Goal: Communication & Community: Answer question/provide support

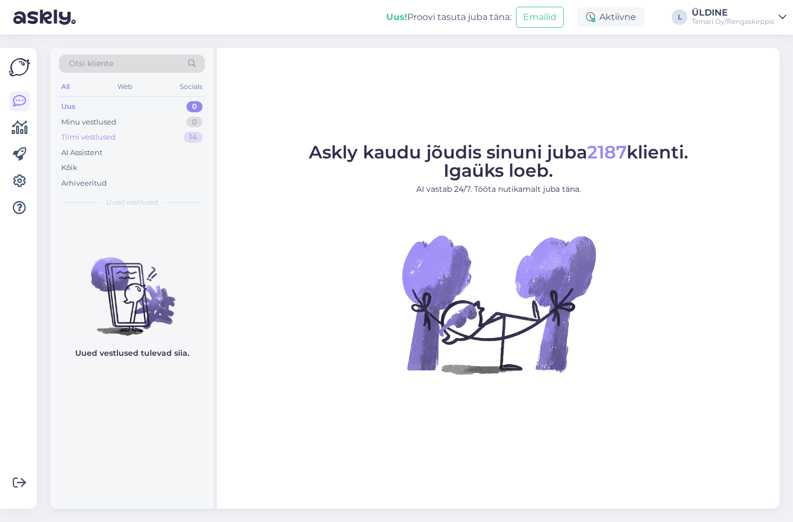
click at [103, 137] on div "Tiimi vestlused" at bounding box center [88, 137] width 55 height 11
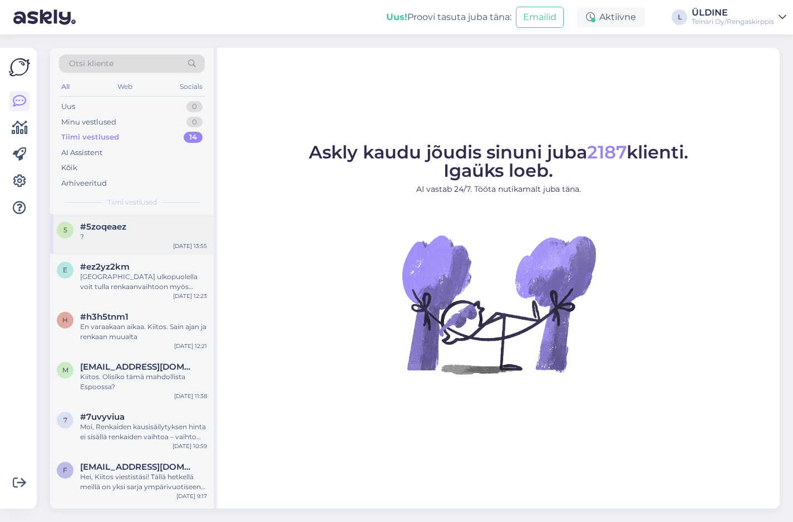
click at [125, 230] on span "#5zoqeaez" at bounding box center [103, 227] width 46 height 10
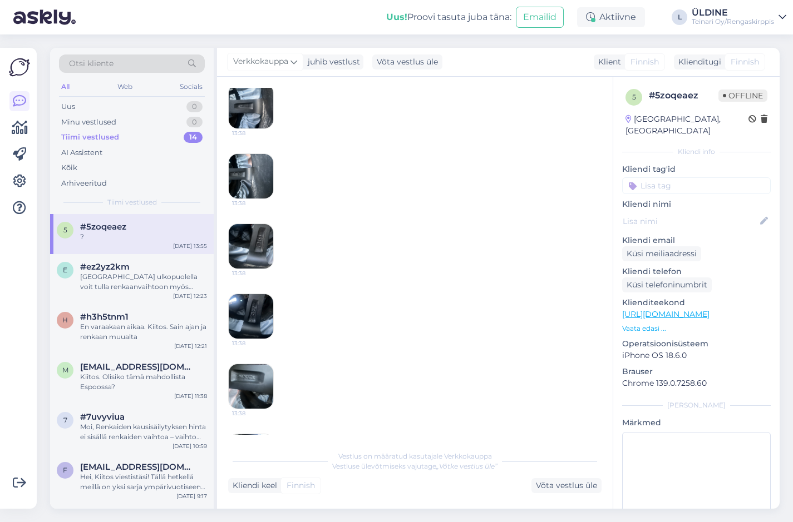
scroll to position [334, 0]
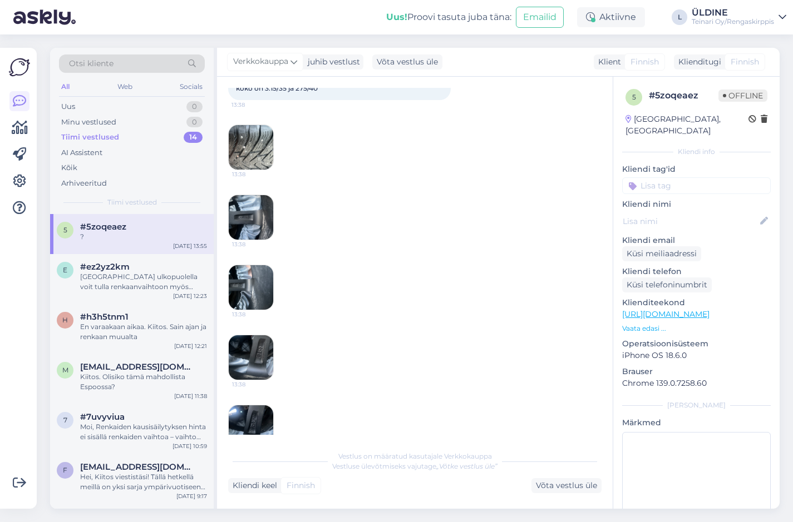
click at [254, 151] on img at bounding box center [251, 147] width 45 height 45
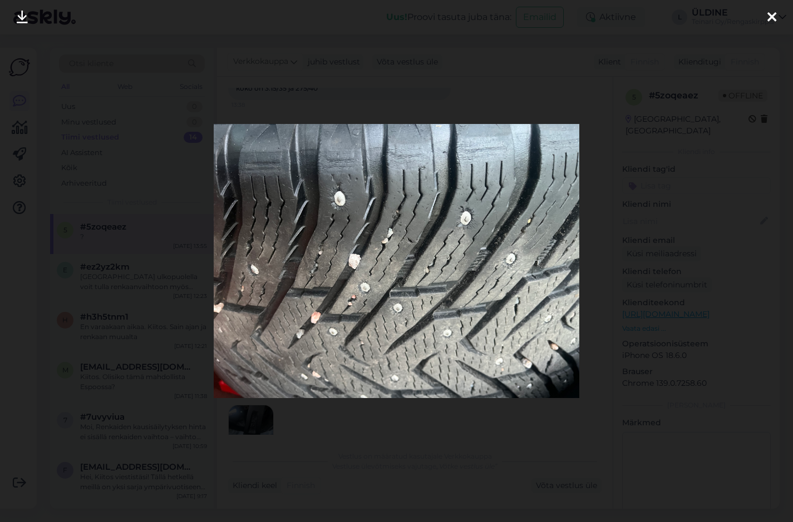
click at [771, 11] on icon at bounding box center [771, 18] width 9 height 14
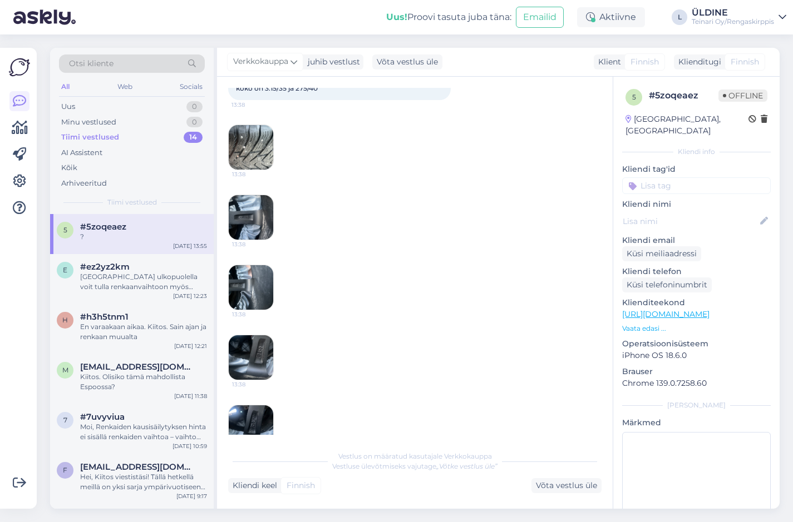
click at [249, 220] on img at bounding box center [251, 217] width 45 height 45
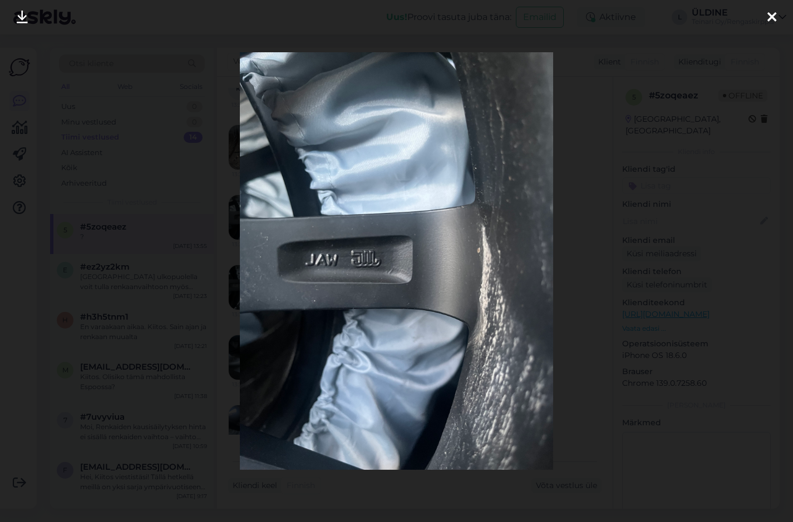
click at [770, 12] on icon at bounding box center [771, 18] width 9 height 14
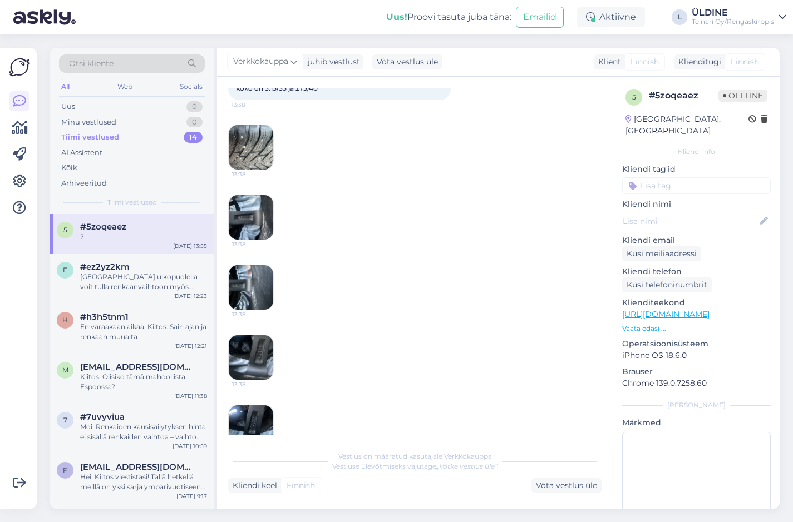
click at [253, 302] on img at bounding box center [251, 287] width 45 height 45
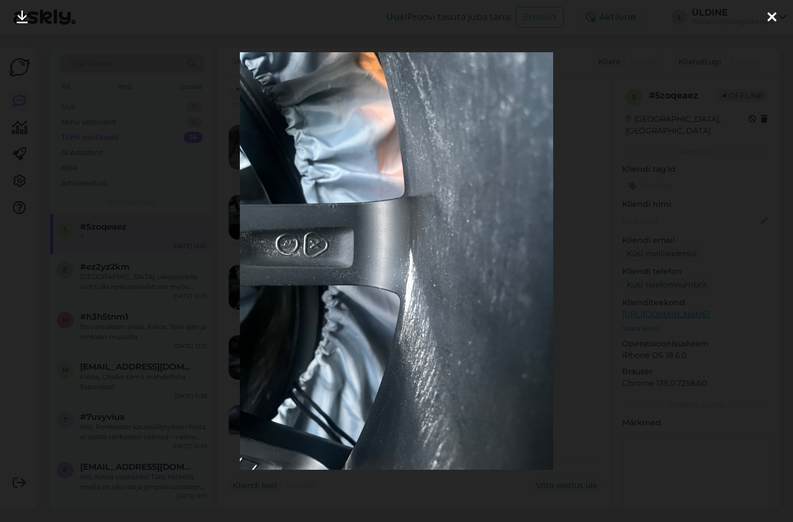
click at [772, 11] on icon at bounding box center [771, 18] width 9 height 14
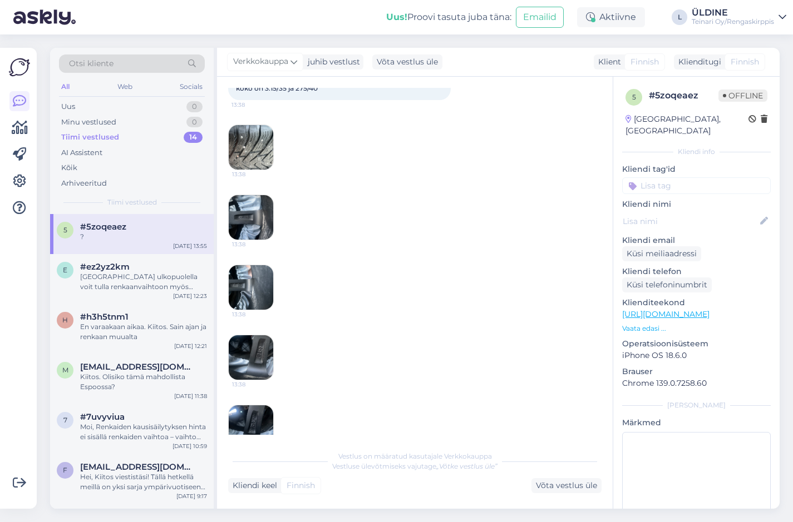
click at [255, 363] on img at bounding box center [251, 358] width 45 height 45
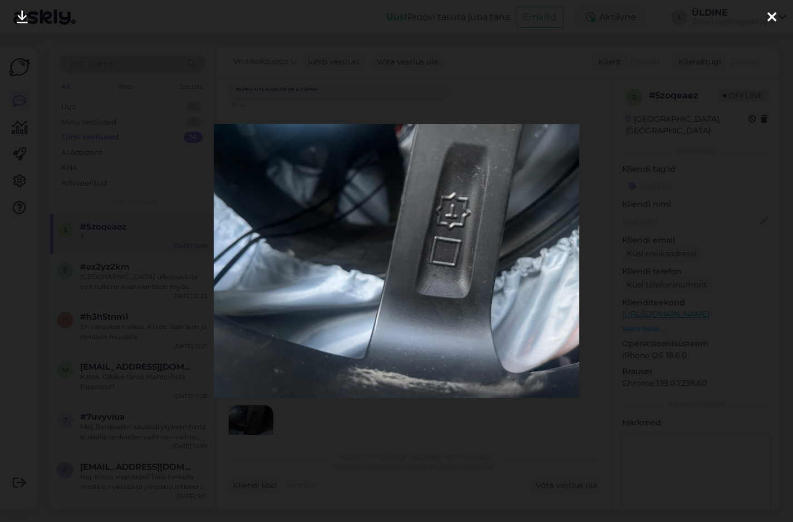
click at [772, 11] on icon at bounding box center [771, 18] width 9 height 14
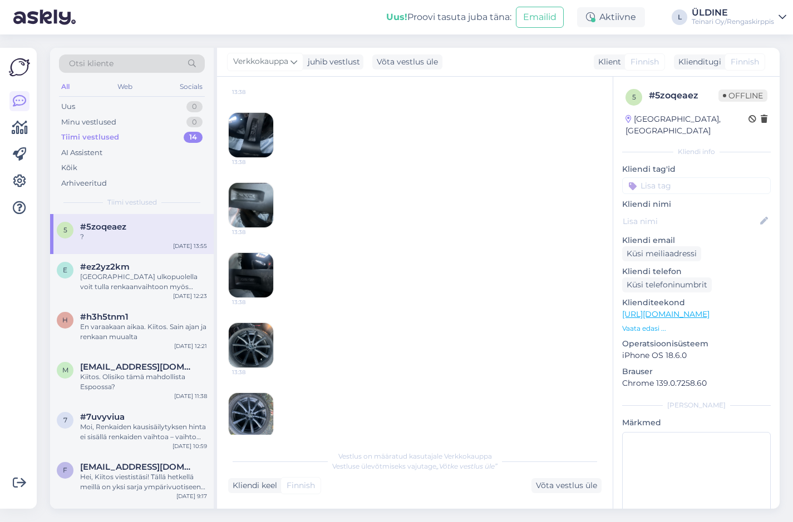
scroll to position [668, 0]
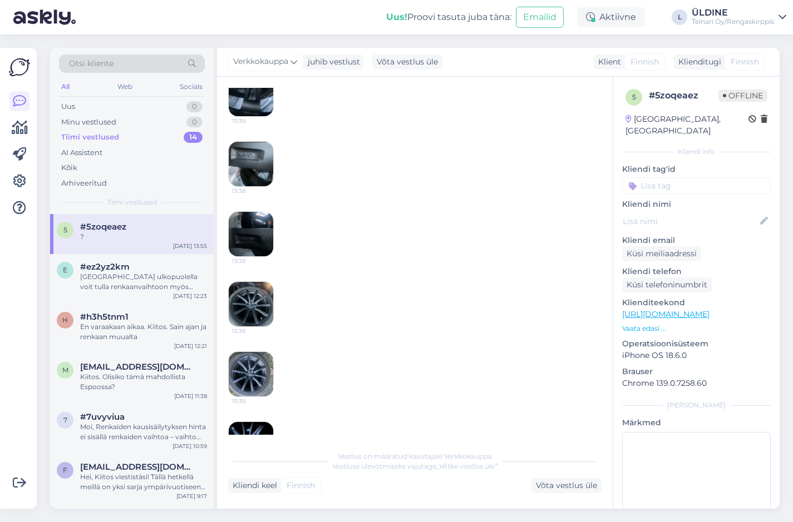
click at [247, 307] on img at bounding box center [251, 304] width 45 height 45
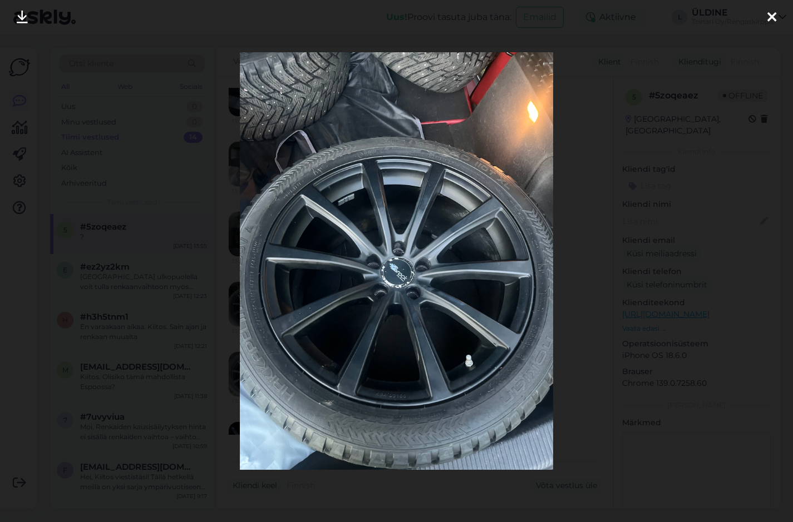
click at [767, 13] on icon at bounding box center [771, 18] width 9 height 14
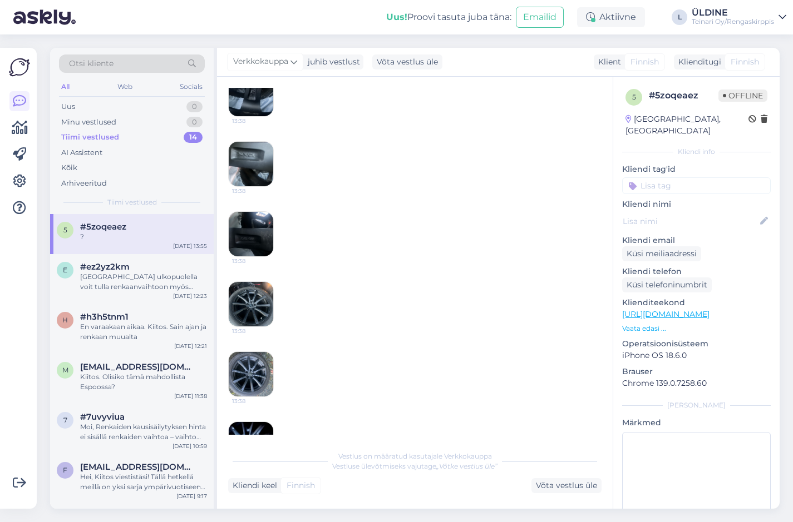
click at [255, 375] on img at bounding box center [251, 374] width 45 height 45
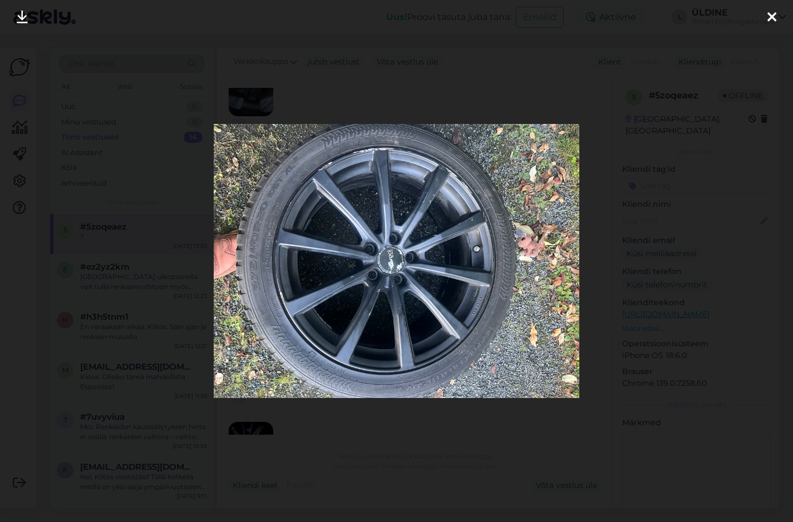
click at [770, 12] on icon at bounding box center [771, 18] width 9 height 14
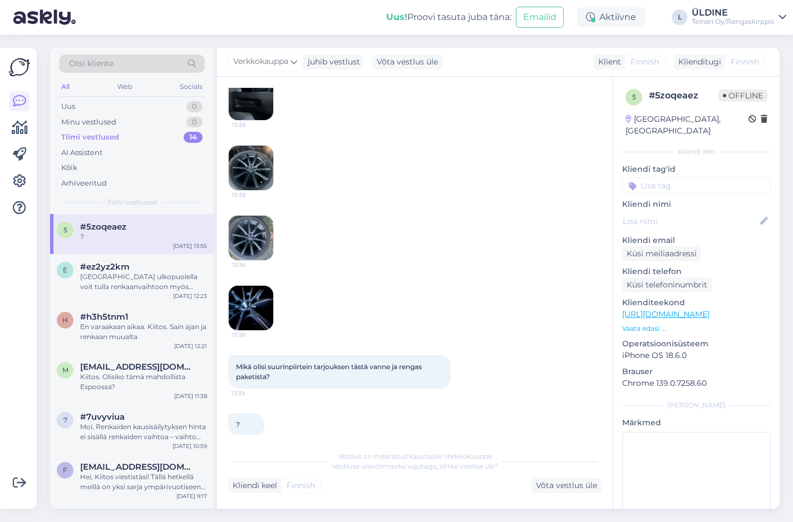
scroll to position [828, 0]
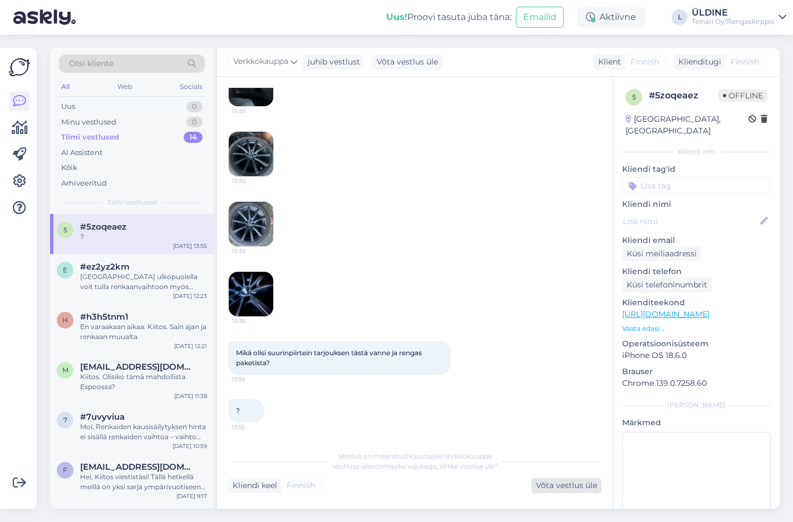
click at [553, 487] on div "Võta vestlus üle" at bounding box center [566, 486] width 70 height 15
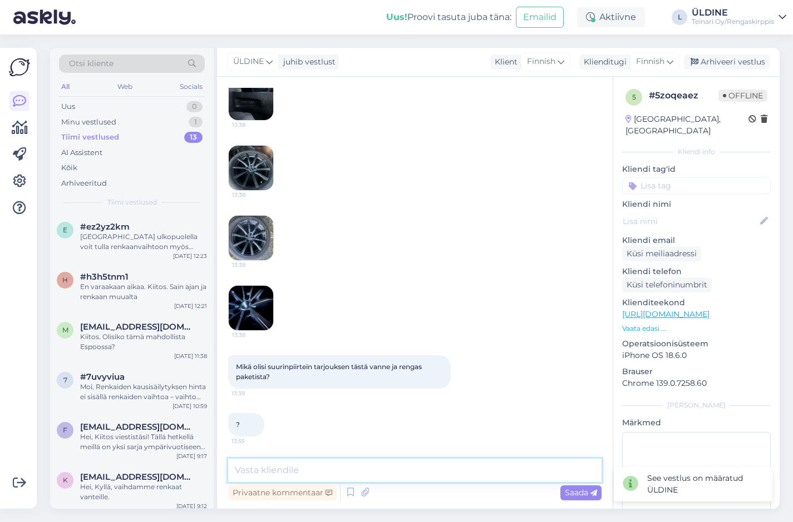
click at [329, 467] on textarea at bounding box center [414, 470] width 373 height 23
type textarea "Moi. Paljonko on kulutuspinta renkaissa ja mikä vuosimalli?"
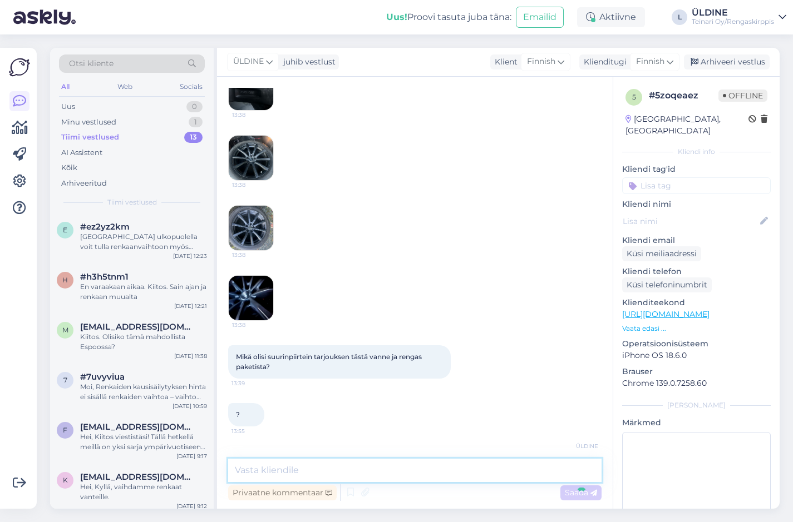
scroll to position [862, 0]
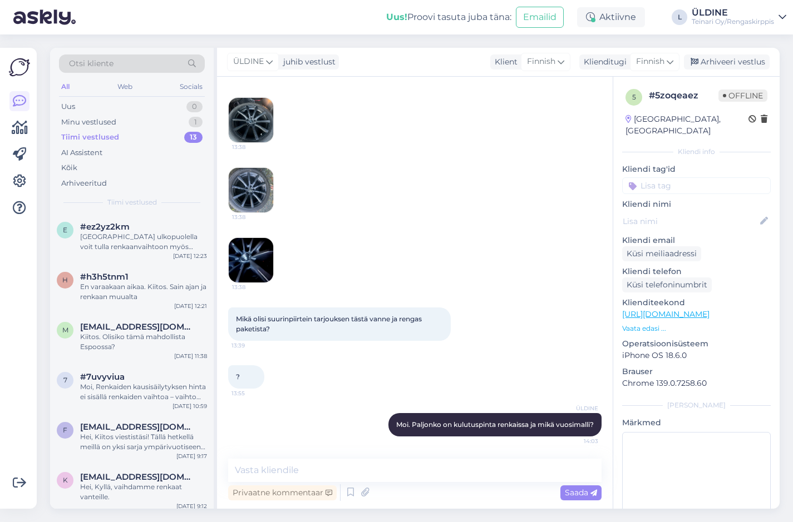
click at [247, 253] on img at bounding box center [251, 260] width 45 height 45
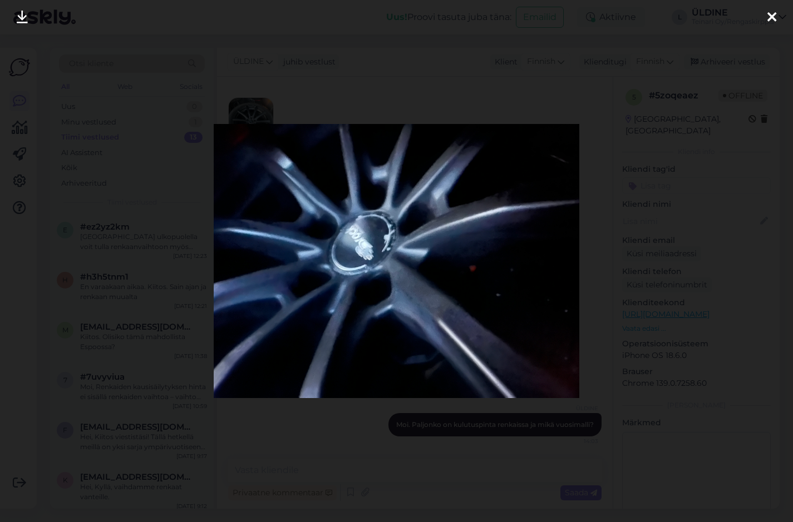
click at [768, 15] on icon at bounding box center [771, 18] width 9 height 14
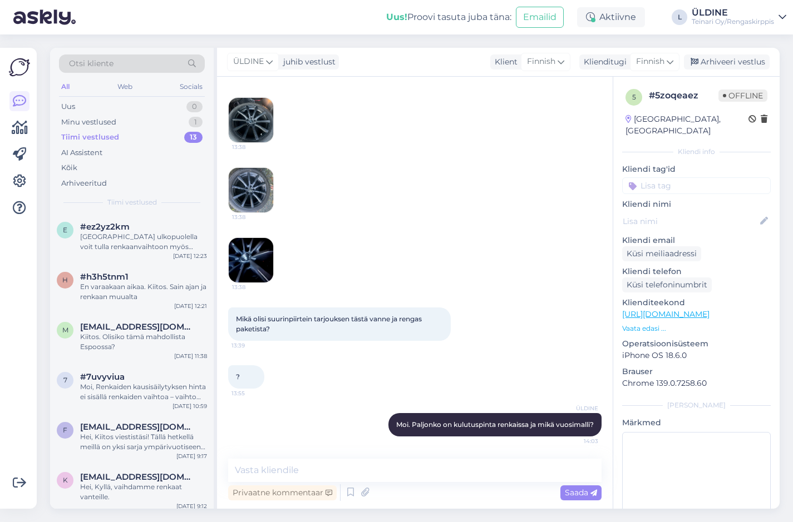
click at [245, 177] on img at bounding box center [251, 190] width 45 height 45
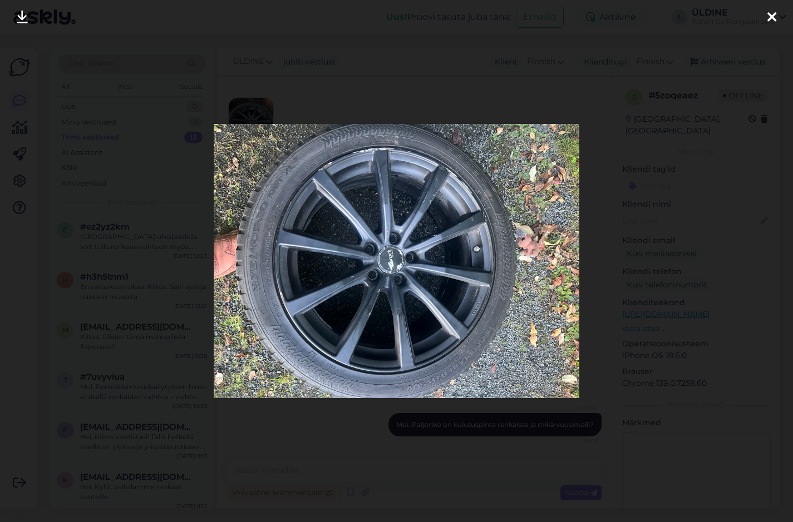
click at [770, 7] on div at bounding box center [772, 17] width 22 height 35
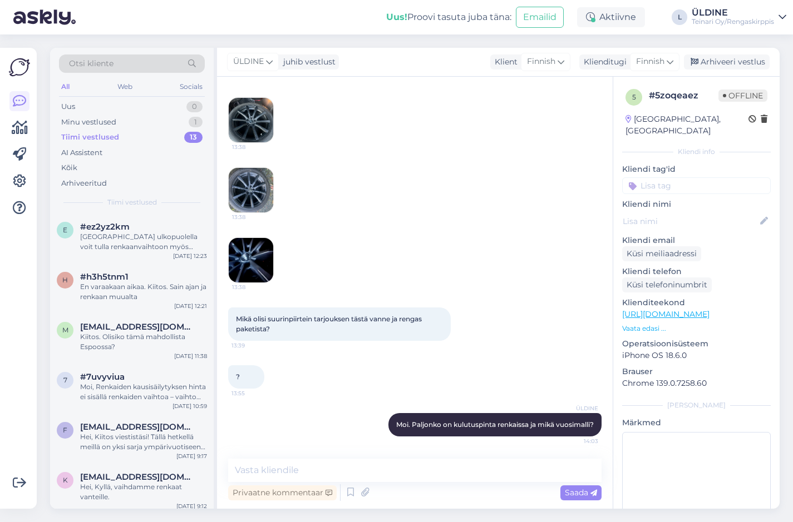
drag, startPoint x: 555, startPoint y: 426, endPoint x: 475, endPoint y: 221, distance: 219.6
click at [248, 117] on img at bounding box center [251, 120] width 45 height 45
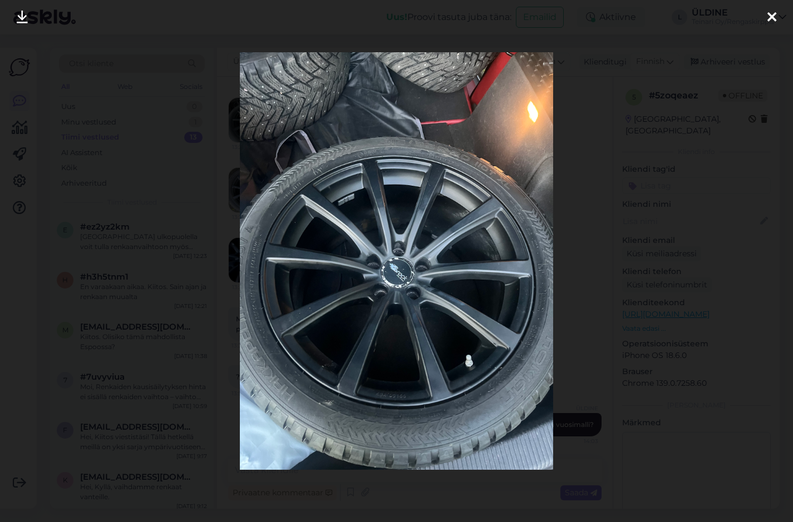
click at [772, 12] on icon at bounding box center [771, 18] width 9 height 14
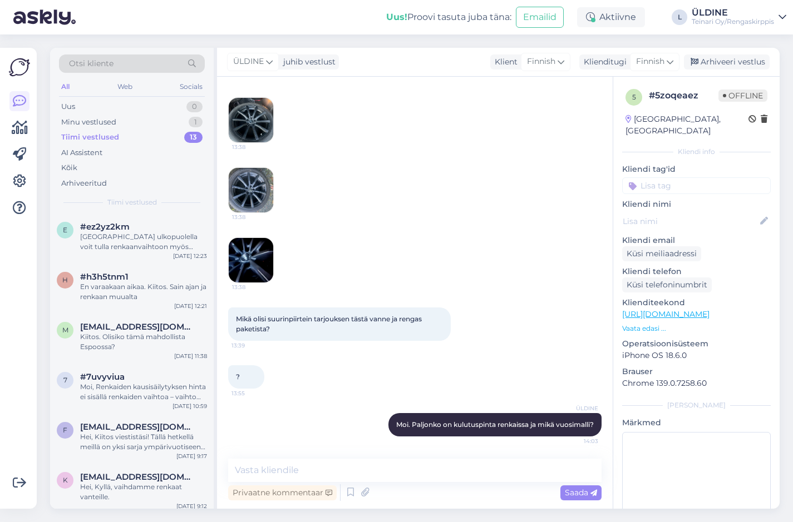
click at [247, 112] on img at bounding box center [251, 120] width 45 height 45
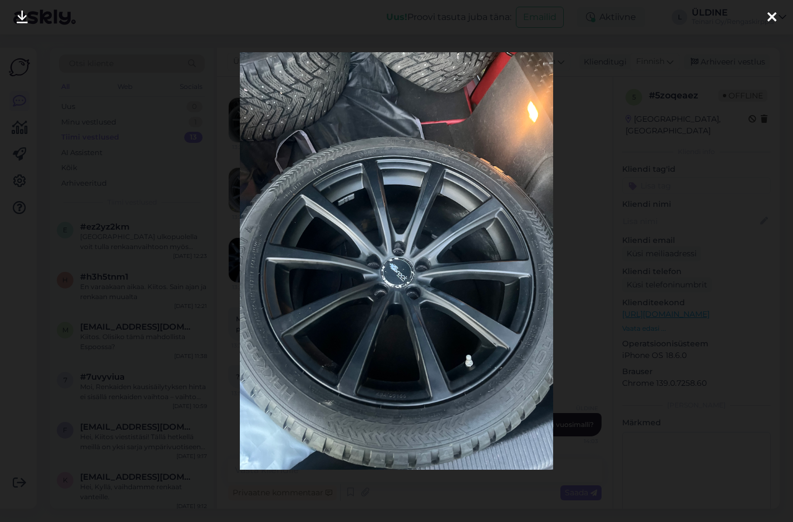
click at [772, 11] on icon at bounding box center [771, 18] width 9 height 14
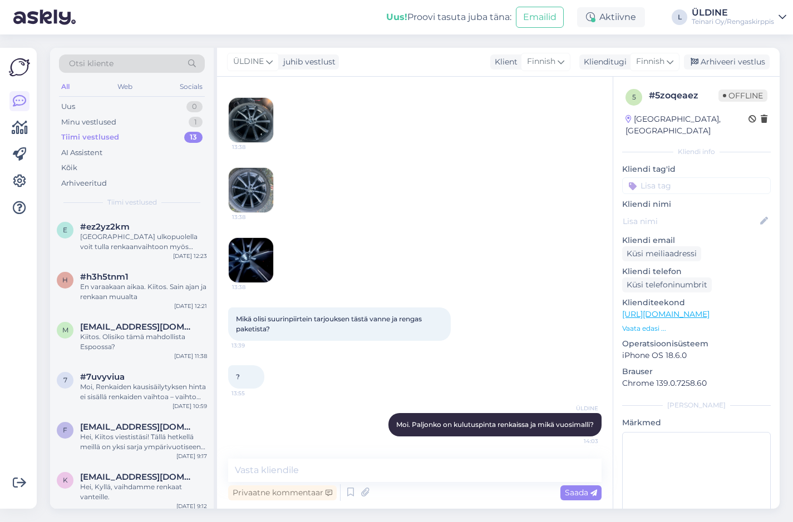
click at [260, 186] on img at bounding box center [251, 190] width 45 height 45
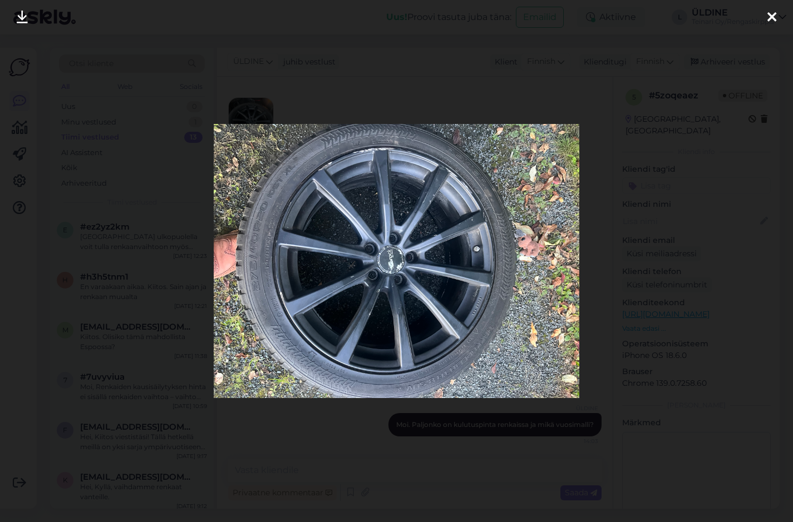
click at [770, 9] on div at bounding box center [772, 17] width 22 height 35
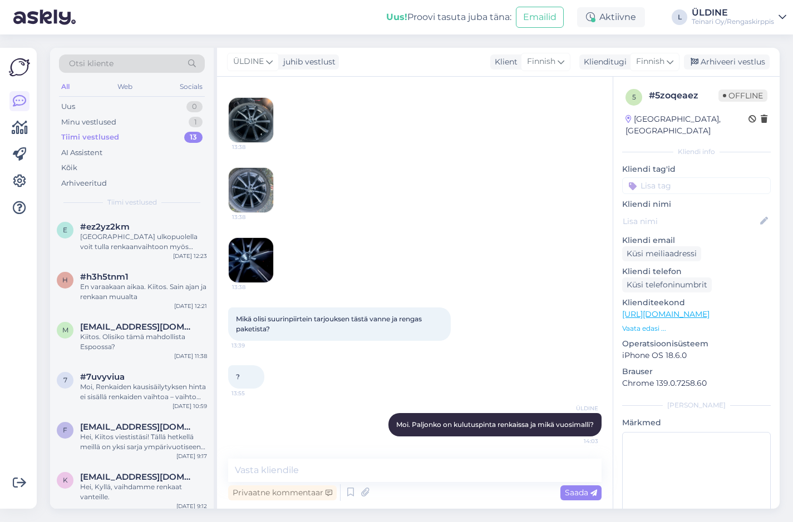
drag, startPoint x: 551, startPoint y: 428, endPoint x: 501, endPoint y: 380, distance: 69.3
click at [501, 380] on div "? 13:55" at bounding box center [414, 377] width 373 height 48
click at [335, 471] on textarea at bounding box center [414, 470] width 373 height 23
click at [246, 110] on img at bounding box center [251, 120] width 45 height 45
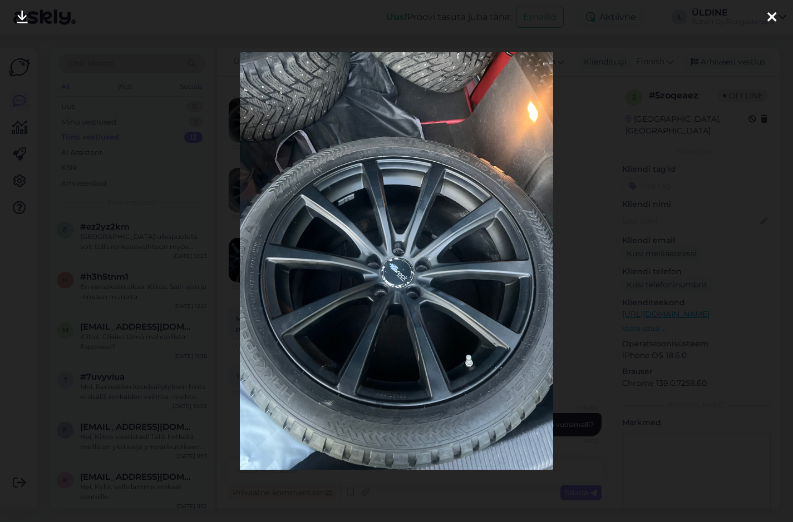
click at [770, 9] on div at bounding box center [772, 17] width 22 height 35
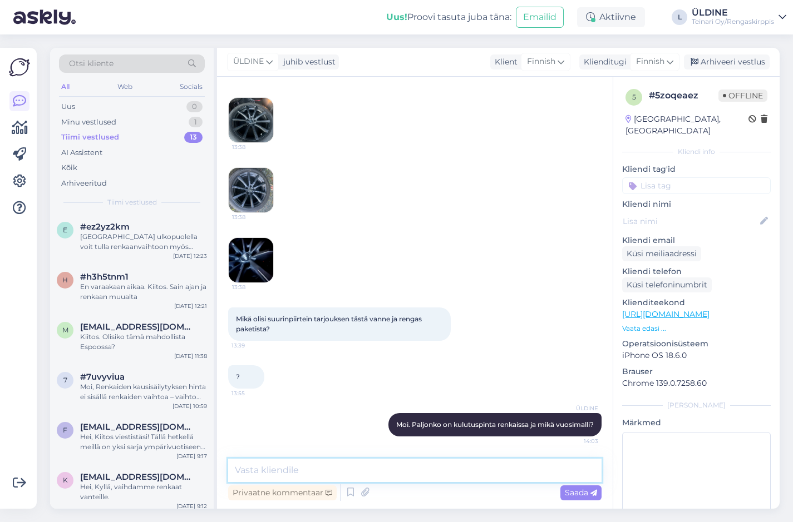
click at [265, 475] on textarea at bounding box center [414, 470] width 373 height 23
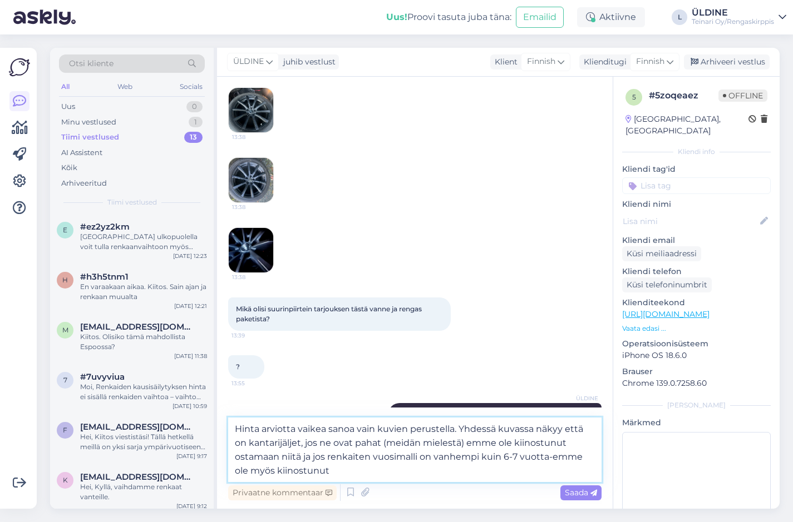
click at [451, 443] on textarea "Hinta arviotta vaikea sanoa vain kuvien perustella. Yhdessä kuvassa näkyy että …" at bounding box center [414, 450] width 373 height 65
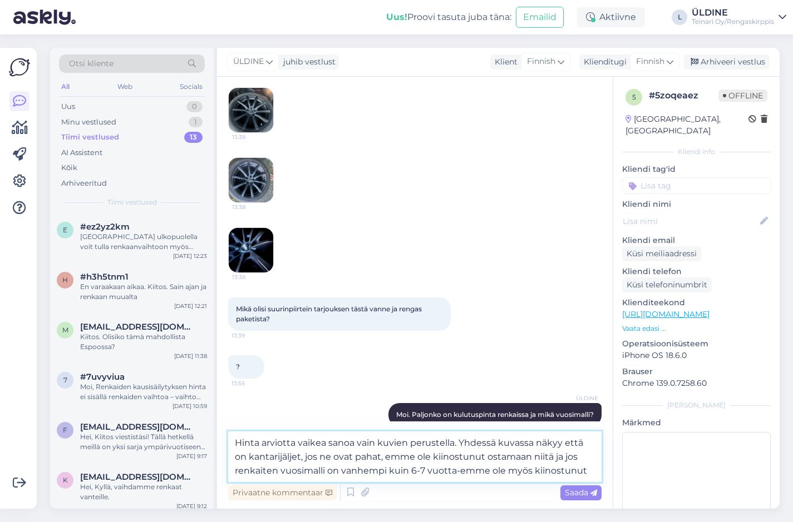
click at [589, 475] on textarea "Hinta arviotta vaikea sanoa vain kuvien perustella. Yhdessä kuvassa näkyy että …" at bounding box center [414, 457] width 373 height 51
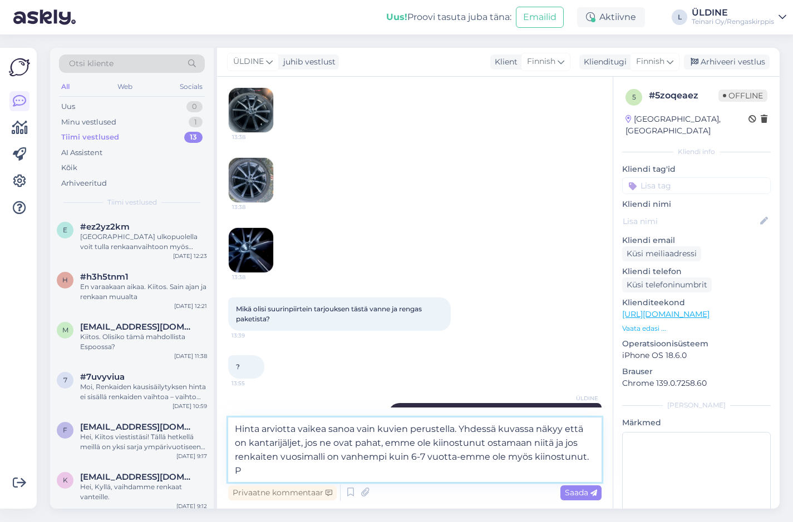
type textarea "Hinta arviotta vaikea sanoa vain kuvien perustella. Yhdessä kuvassa näkyy että …"
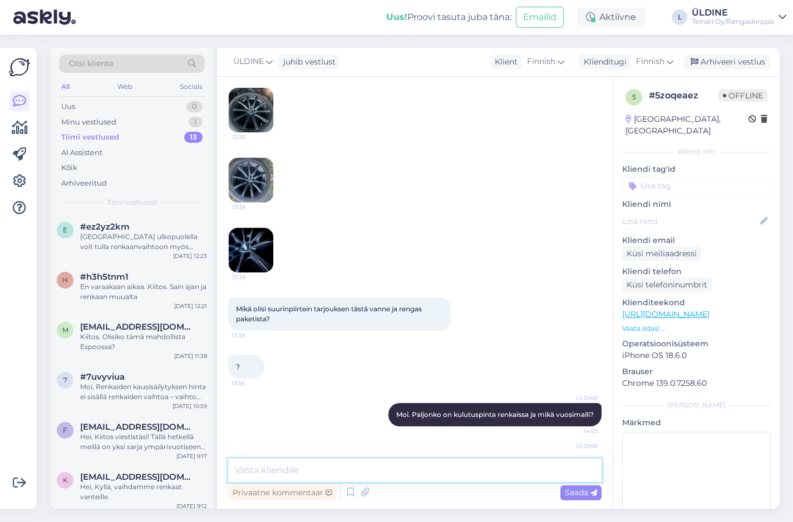
scroll to position [940, 0]
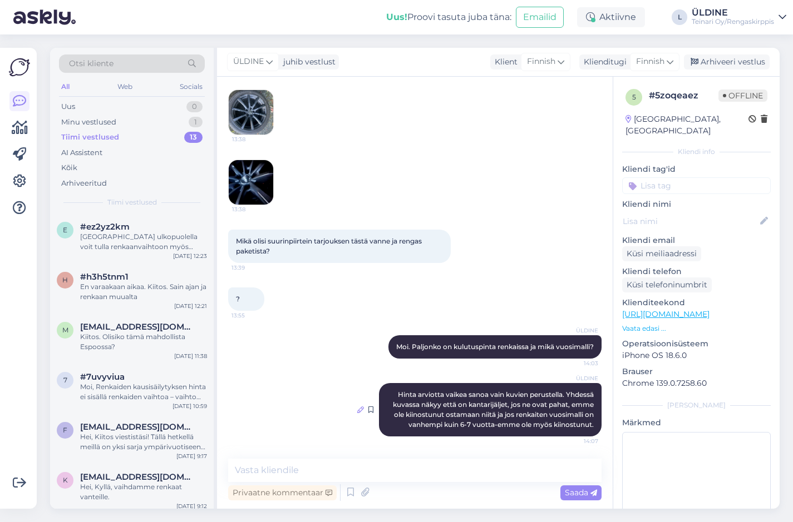
drag, startPoint x: 521, startPoint y: 413, endPoint x: 352, endPoint y: 407, distance: 169.3
click at [357, 407] on icon at bounding box center [360, 410] width 7 height 7
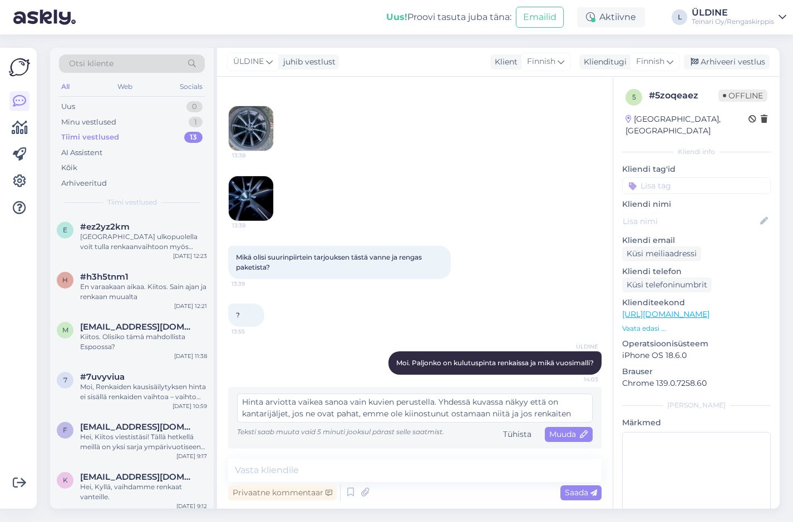
click at [356, 413] on textarea "Hinta arviotta vaikea sanoa vain kuvien perustella. Yhdessä kuvassa näkyy että …" at bounding box center [415, 408] width 356 height 29
click at [358, 413] on textarea "Hinta arviotta vaikea sanoa vain kuvien perustella. Yhdessä kuvassa näkyy että …" at bounding box center [415, 408] width 356 height 29
type textarea "Hinta arviotta vaikea sanoa vain kuvien perustella. Yhdessä kuvassa näkyy että …"
click at [564, 435] on span "Muuda" at bounding box center [568, 435] width 39 height 10
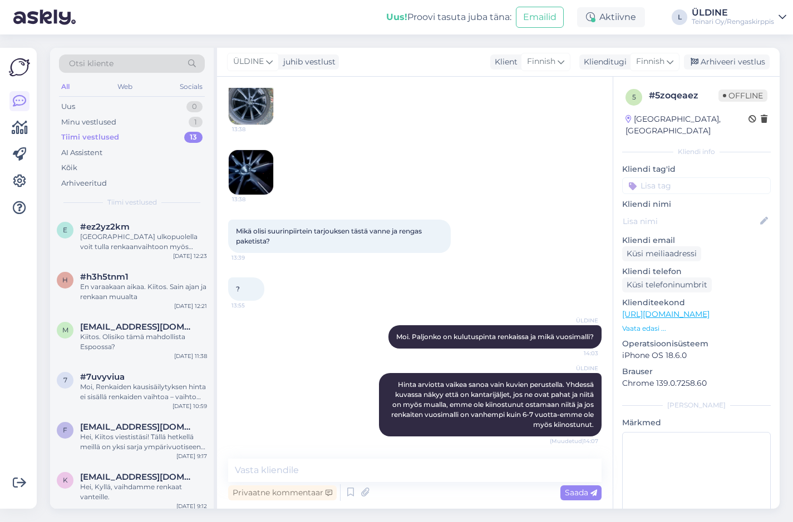
scroll to position [950, 0]
